Goal: Information Seeking & Learning: Learn about a topic

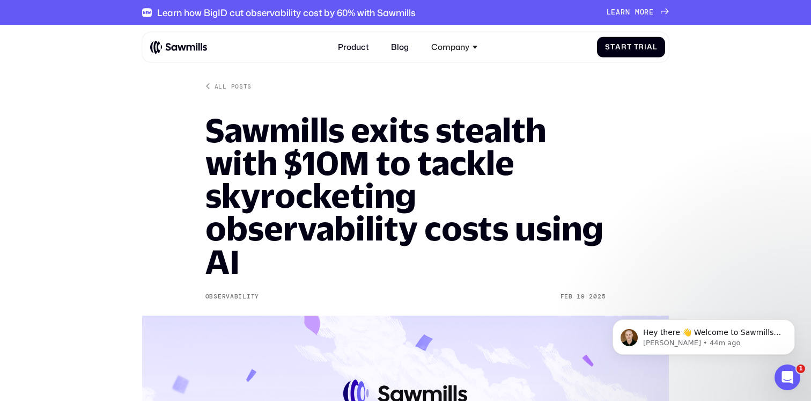
click at [168, 46] on img at bounding box center [178, 47] width 57 height 14
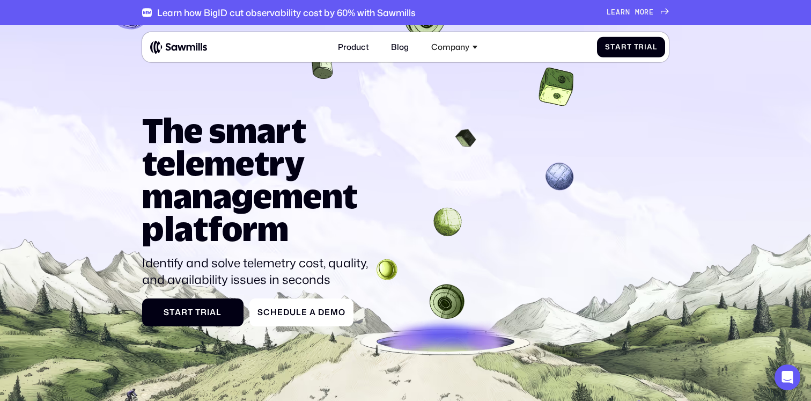
click at [299, 12] on div "Learn how BigID cut observability cost by 60% with Sawmills" at bounding box center [286, 12] width 258 height 11
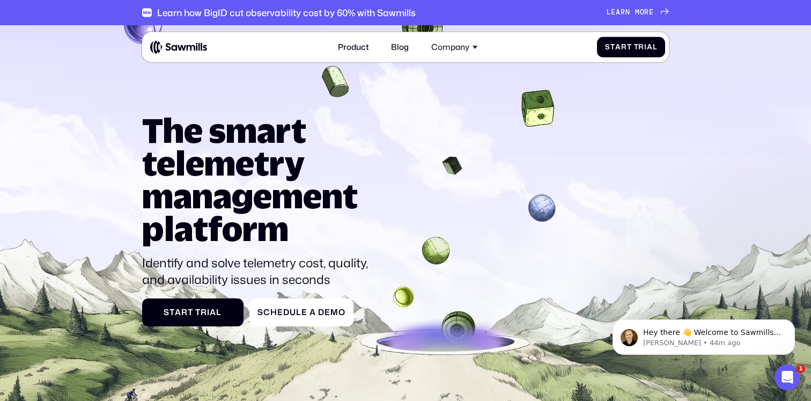
click at [395, 13] on div "Learn how BigID cut observability cost by 60% with Sawmills" at bounding box center [286, 12] width 258 height 11
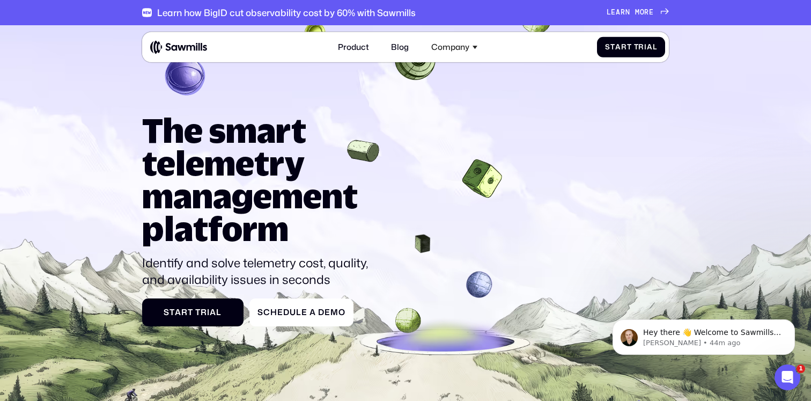
click at [638, 12] on div "L e a r n m o r e L e a r n m o r e" at bounding box center [629, 12] width 47 height 9
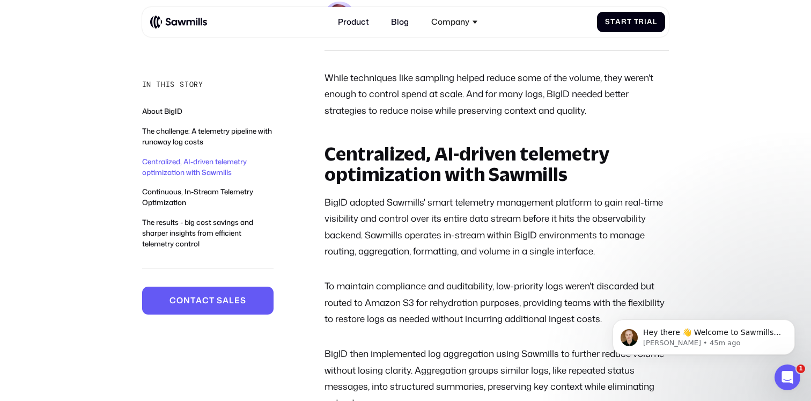
scroll to position [1091, 0]
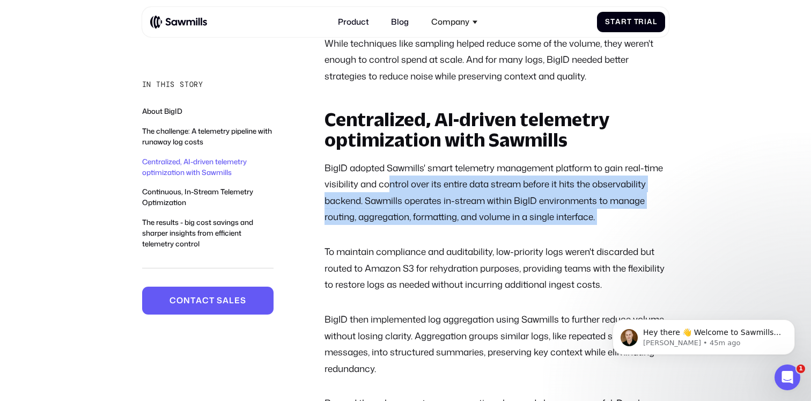
drag, startPoint x: 388, startPoint y: 176, endPoint x: 575, endPoint y: 226, distance: 193.0
click at [577, 226] on div "Centralized, AI-driven telemetry optimization with Sawmills BigID adopted Sawmi…" at bounding box center [496, 364] width 345 height 510
click at [575, 226] on div "Centralized, AI-driven telemetry optimization with Sawmills BigID adopted Sawmi…" at bounding box center [496, 364] width 345 height 510
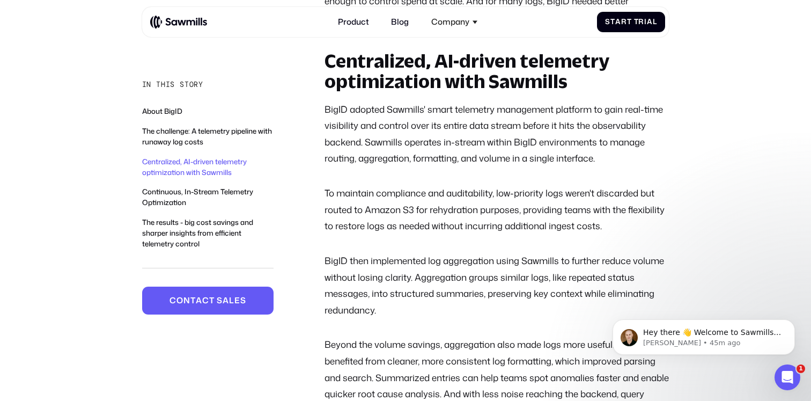
scroll to position [1150, 0]
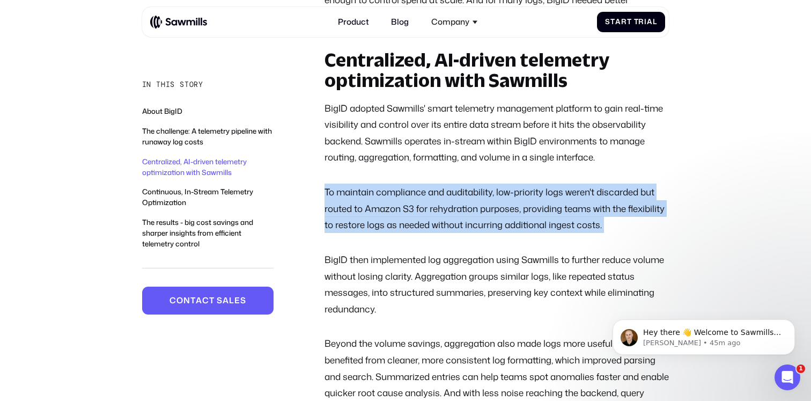
drag, startPoint x: 320, startPoint y: 188, endPoint x: 623, endPoint y: 241, distance: 307.0
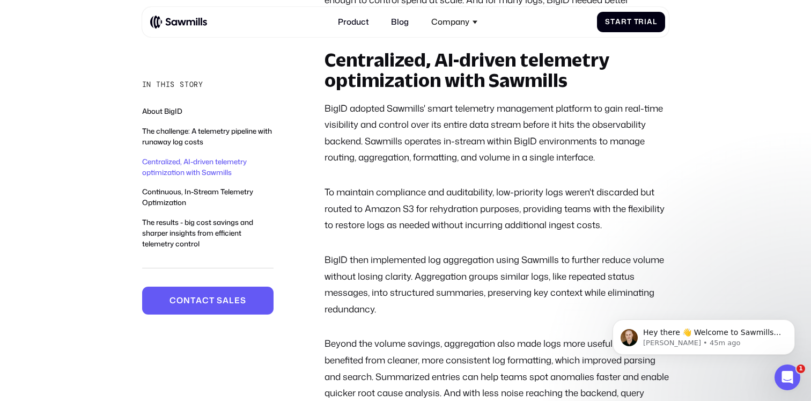
click at [651, 240] on div "Centralized, AI-driven telemetry optimization with Sawmills BigID adopted Sawmi…" at bounding box center [496, 305] width 345 height 510
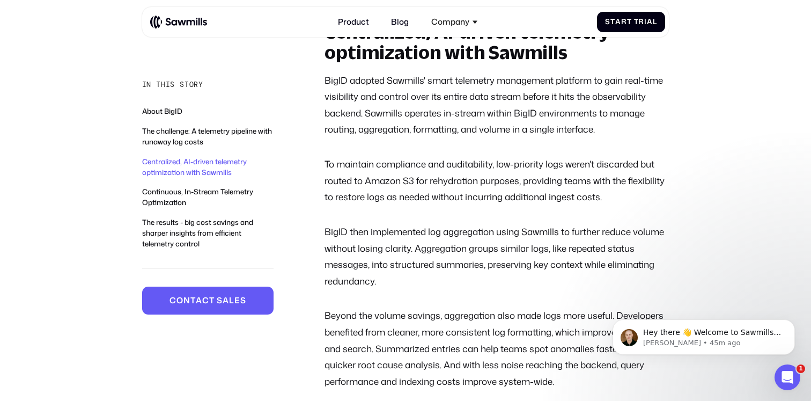
scroll to position [1178, 0]
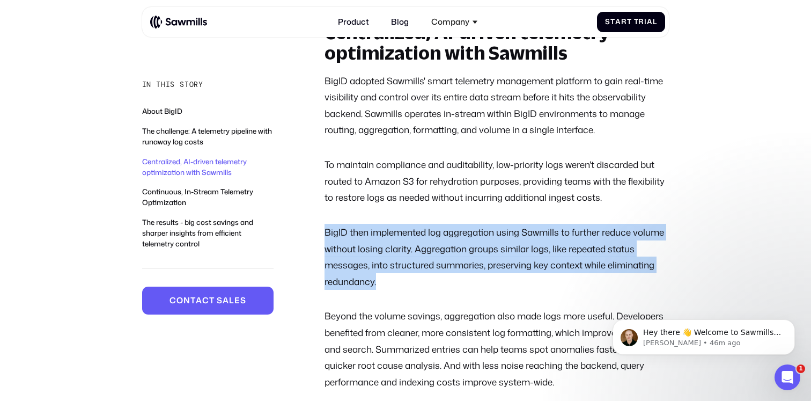
drag, startPoint x: 323, startPoint y: 230, endPoint x: 387, endPoint y: 276, distance: 78.7
click at [387, 279] on p "BigID then implemented log aggregation using Sawmills to further reduce volume …" at bounding box center [496, 257] width 345 height 66
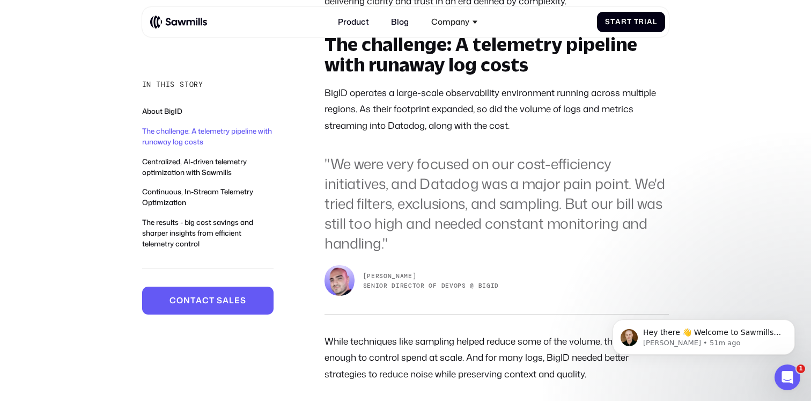
scroll to position [801, 0]
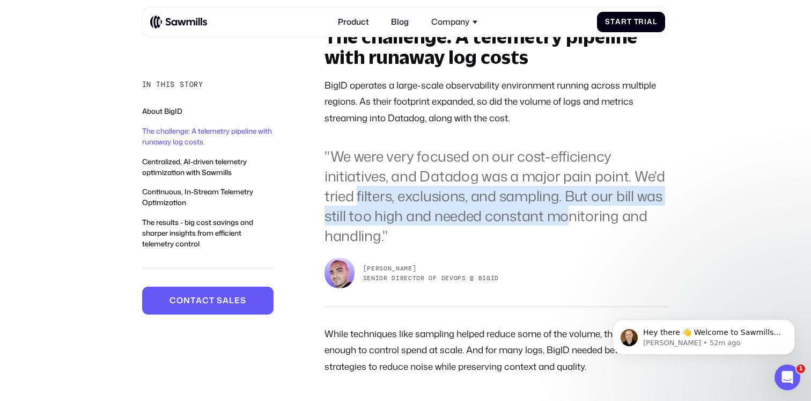
drag, startPoint x: 356, startPoint y: 195, endPoint x: 566, endPoint y: 212, distance: 211.4
click at [568, 212] on blockquote ""We were very focused on our cost-efficiency initiatives, and Datadog was a maj…" at bounding box center [496, 195] width 345 height 99
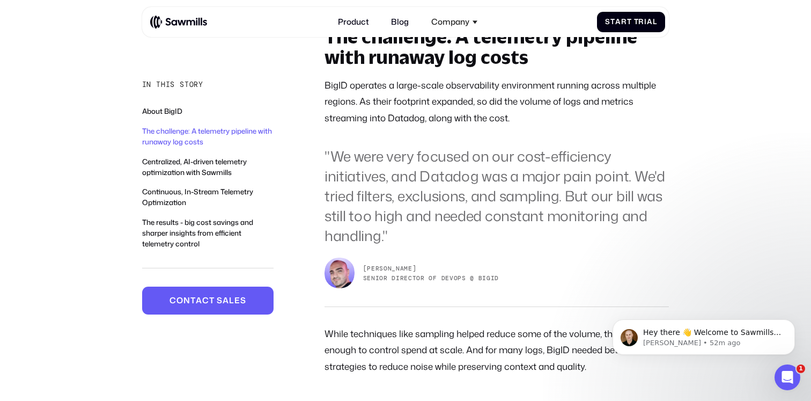
click at [515, 249] on div "The challenge: A telemetry pipeline with runaway log costs BigID operates a lar…" at bounding box center [496, 200] width 345 height 347
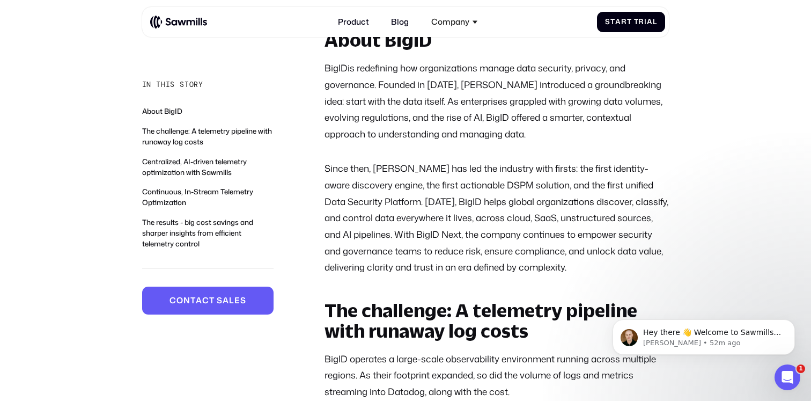
scroll to position [0, 0]
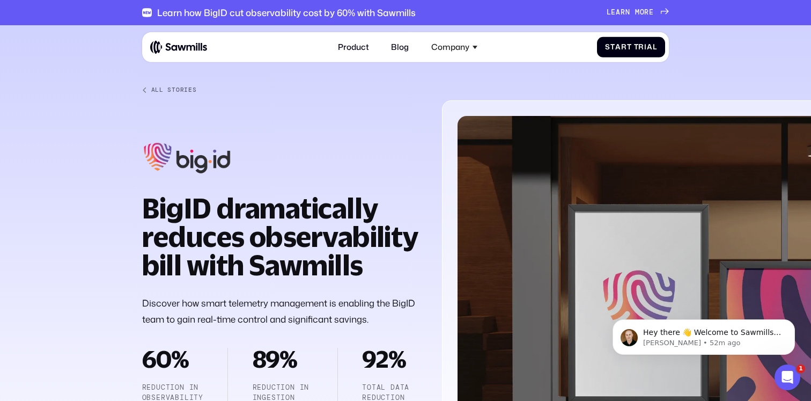
click at [161, 43] on img at bounding box center [178, 47] width 57 height 14
